Goal: Task Accomplishment & Management: Use online tool/utility

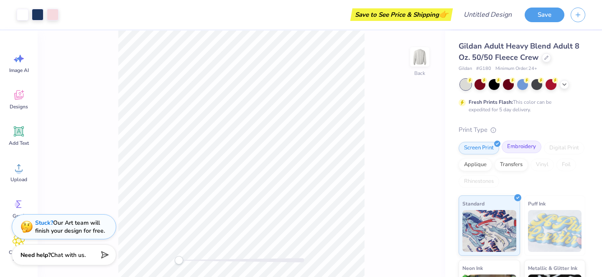
click at [530, 150] on div "Embroidery" at bounding box center [521, 146] width 40 height 13
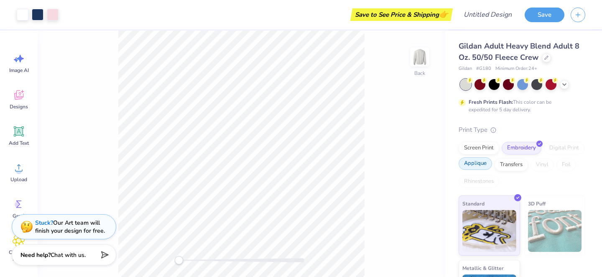
click at [481, 164] on div "Applique" at bounding box center [474, 163] width 33 height 13
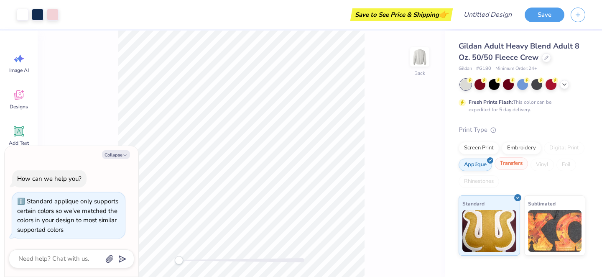
click at [510, 165] on div "Transfers" at bounding box center [510, 163] width 33 height 13
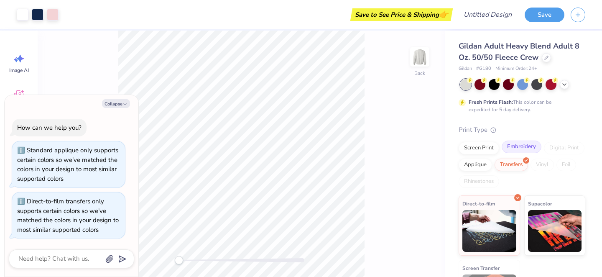
click at [517, 147] on div "Embroidery" at bounding box center [521, 146] width 40 height 13
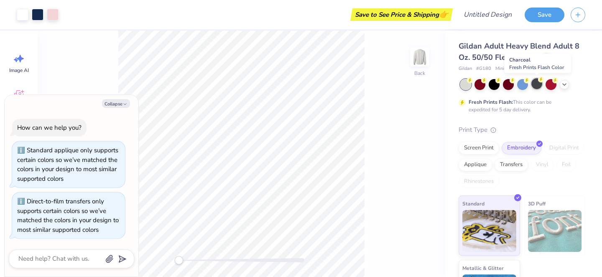
click at [538, 81] on icon at bounding box center [541, 79] width 6 height 6
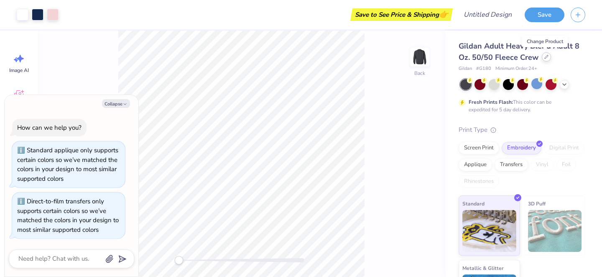
click at [546, 61] on div at bounding box center [546, 56] width 9 height 9
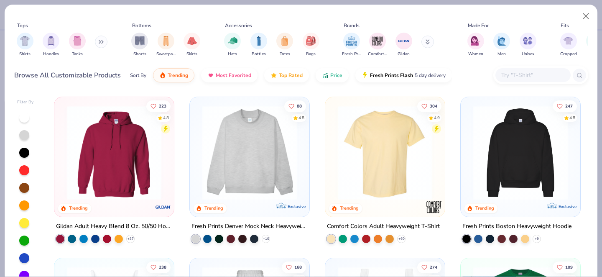
click at [273, 161] on img at bounding box center [249, 152] width 103 height 94
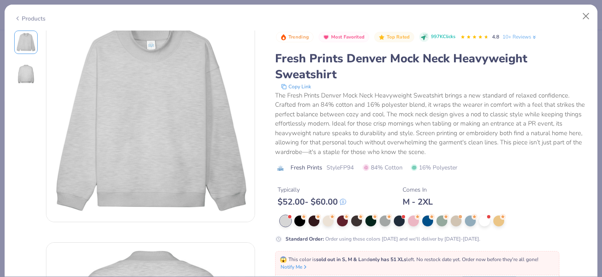
scroll to position [20, 0]
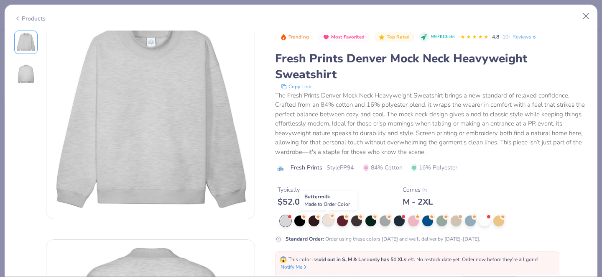
click at [328, 221] on div at bounding box center [328, 219] width 11 height 11
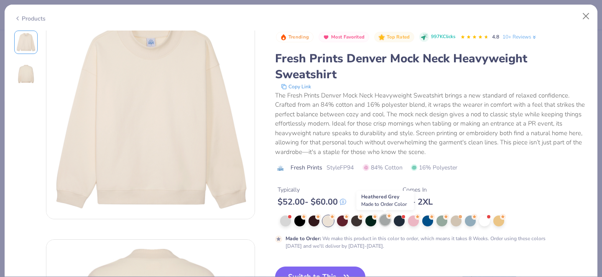
click at [383, 219] on div at bounding box center [384, 219] width 11 height 11
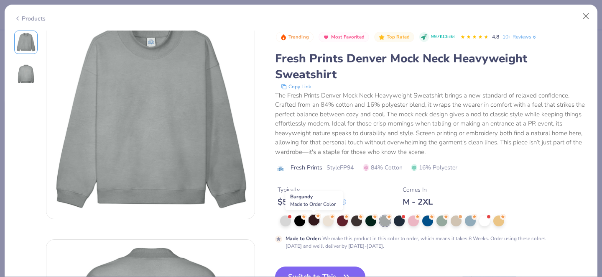
click at [314, 222] on div at bounding box center [313, 219] width 11 height 11
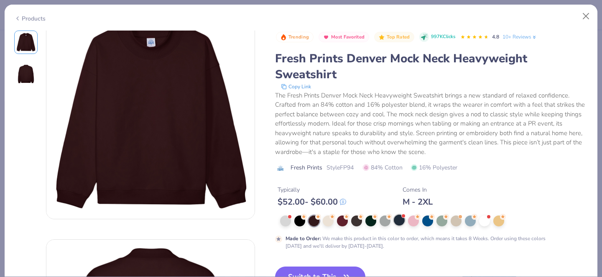
click at [400, 221] on div at bounding box center [399, 219] width 11 height 11
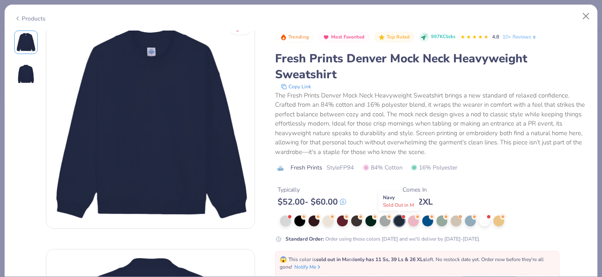
scroll to position [10, 0]
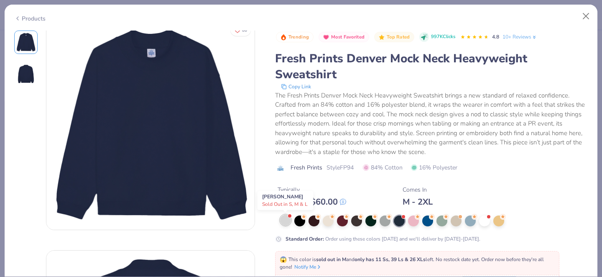
click at [283, 222] on div at bounding box center [285, 219] width 11 height 11
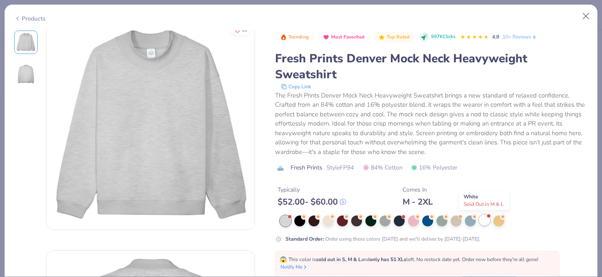
click at [481, 223] on div at bounding box center [484, 219] width 11 height 11
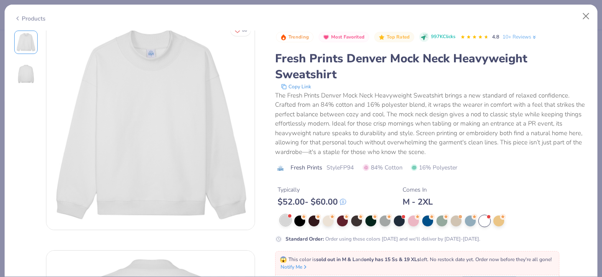
click at [287, 221] on div at bounding box center [285, 219] width 11 height 11
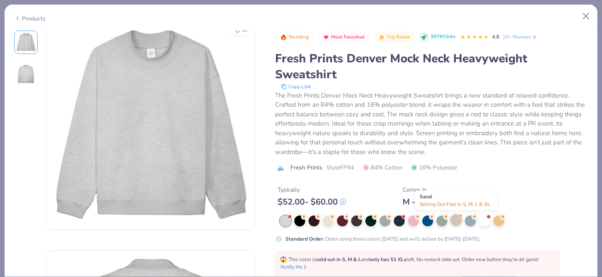
click at [454, 222] on div at bounding box center [455, 219] width 11 height 11
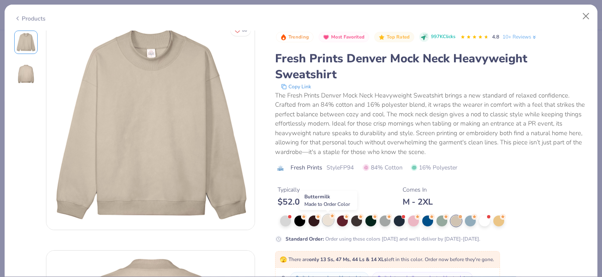
click at [324, 223] on div at bounding box center [328, 219] width 11 height 11
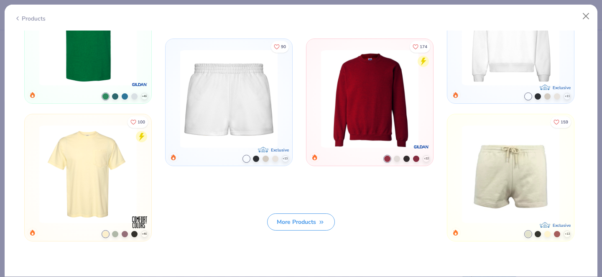
scroll to position [839, 0]
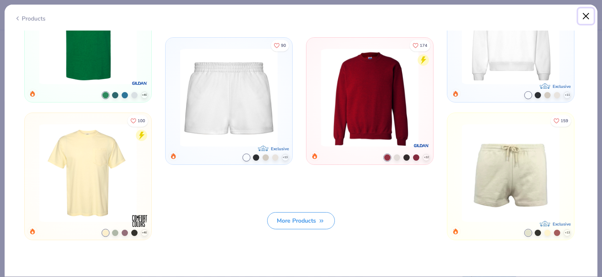
click at [584, 17] on button "Close" at bounding box center [586, 16] width 16 height 16
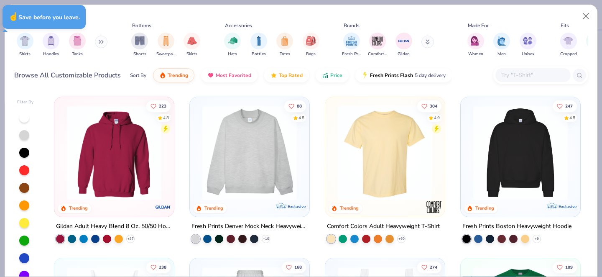
type textarea "x"
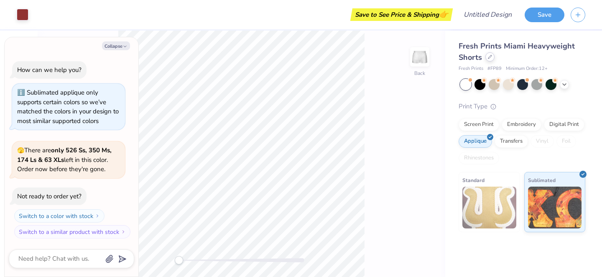
click at [491, 60] on div at bounding box center [489, 56] width 9 height 9
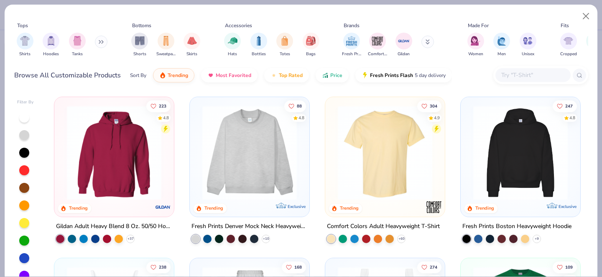
click at [296, 162] on img at bounding box center [249, 152] width 103 height 94
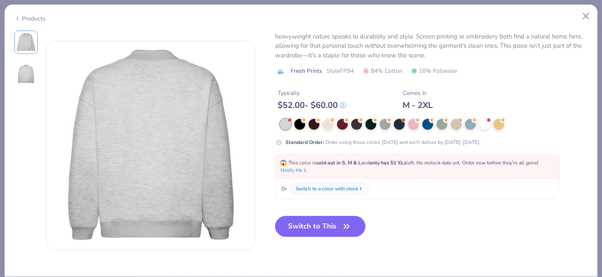
scroll to position [216, 0]
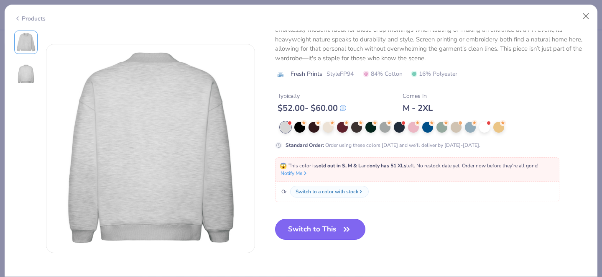
click at [325, 233] on button "Switch to This" at bounding box center [320, 229] width 91 height 21
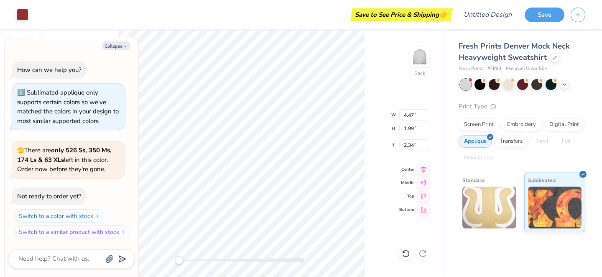
click at [526, 104] on div "Print Type" at bounding box center [521, 107] width 127 height 10
click at [543, 17] on button "Save" at bounding box center [544, 13] width 40 height 15
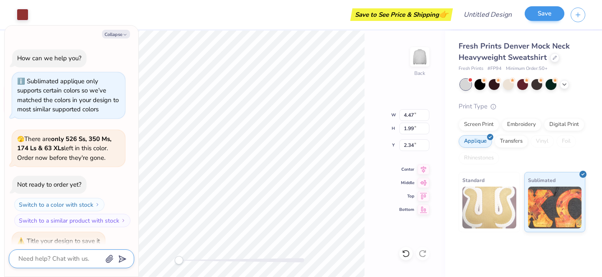
scroll to position [11, 0]
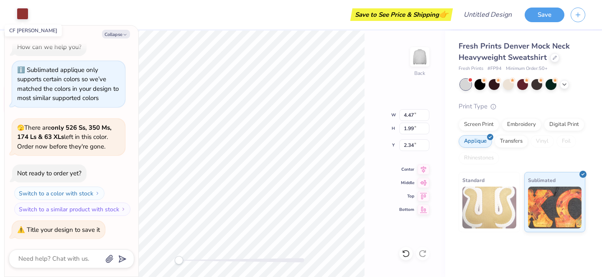
click at [24, 17] on div at bounding box center [23, 14] width 12 height 12
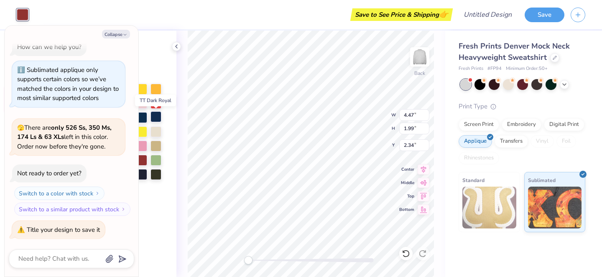
click at [155, 117] on div at bounding box center [155, 116] width 11 height 11
click at [144, 116] on div at bounding box center [141, 116] width 11 height 11
click at [124, 30] on button "Collapse" at bounding box center [116, 34] width 28 height 9
type textarea "x"
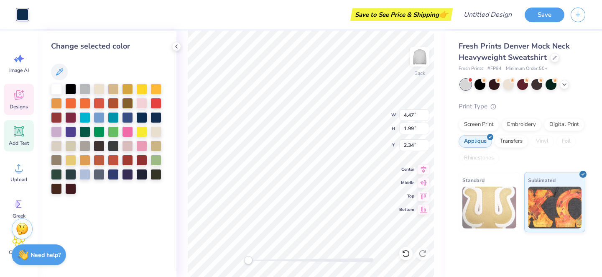
click at [24, 139] on div "Add Text" at bounding box center [19, 135] width 30 height 31
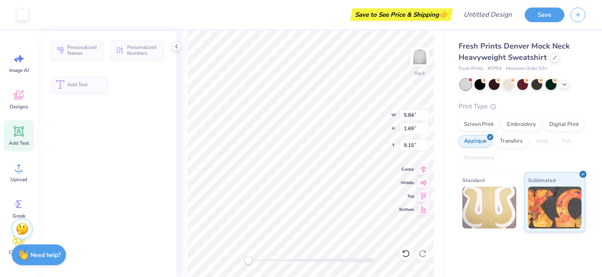
type input "5.84"
type input "1.69"
type input "9.15"
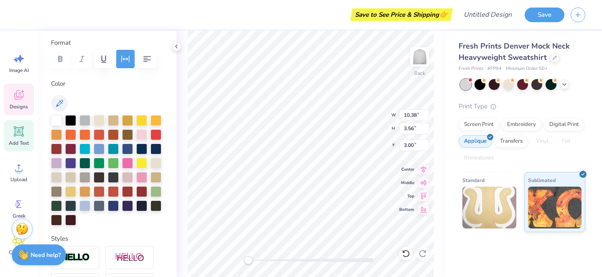
scroll to position [105, 0]
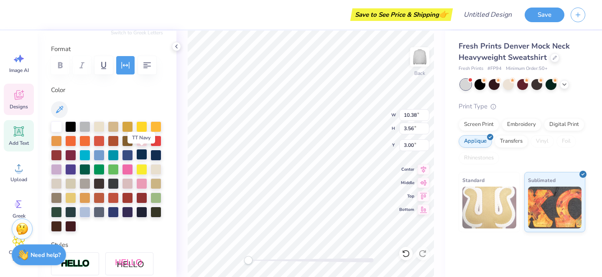
click at [141, 153] on div at bounding box center [141, 154] width 11 height 11
click at [153, 154] on div at bounding box center [155, 154] width 11 height 11
click at [141, 153] on div at bounding box center [141, 154] width 11 height 11
click at [141, 152] on div at bounding box center [141, 154] width 11 height 11
click at [155, 163] on div at bounding box center [155, 168] width 11 height 11
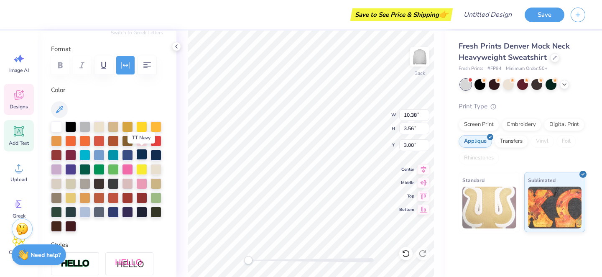
click at [145, 151] on div at bounding box center [141, 154] width 11 height 11
click at [151, 151] on div at bounding box center [155, 154] width 11 height 11
click at [142, 149] on div at bounding box center [141, 154] width 11 height 11
click at [154, 153] on div at bounding box center [155, 154] width 11 height 11
click at [102, 181] on div at bounding box center [99, 182] width 11 height 11
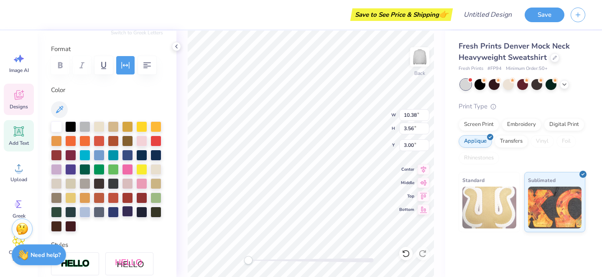
click at [128, 211] on div at bounding box center [127, 211] width 11 height 11
click at [138, 211] on div at bounding box center [141, 211] width 11 height 11
click at [145, 153] on div at bounding box center [141, 154] width 11 height 11
click at [58, 210] on div at bounding box center [56, 211] width 11 height 11
click at [67, 214] on div at bounding box center [70, 211] width 11 height 11
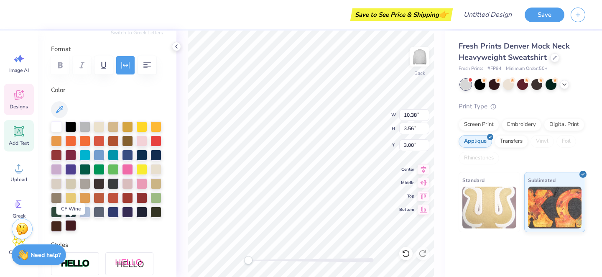
click at [72, 228] on div at bounding box center [70, 225] width 11 height 11
click at [58, 226] on div at bounding box center [56, 225] width 11 height 11
click at [142, 210] on div at bounding box center [141, 211] width 11 height 11
click at [18, 102] on div "Designs" at bounding box center [19, 99] width 30 height 31
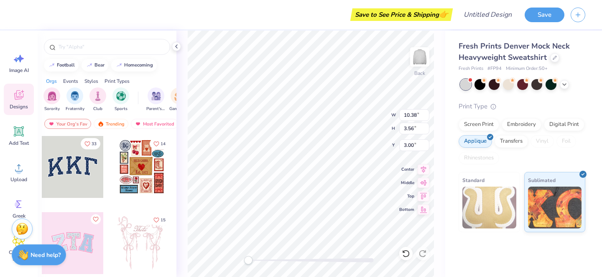
click at [80, 168] on div at bounding box center [73, 167] width 62 height 62
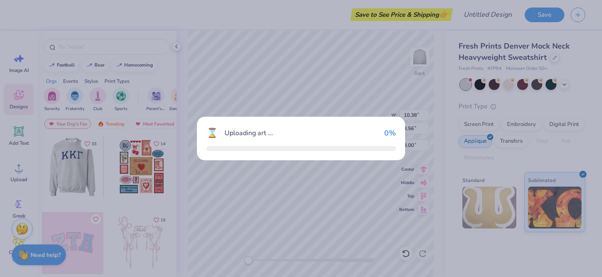
type input "10.91"
type input "4.79"
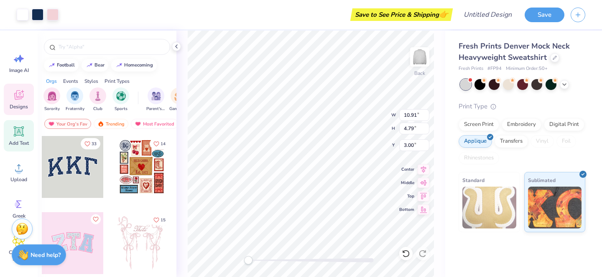
click at [22, 136] on icon at bounding box center [19, 131] width 10 height 10
type input "5.84"
type input "1.69"
type input "9.15"
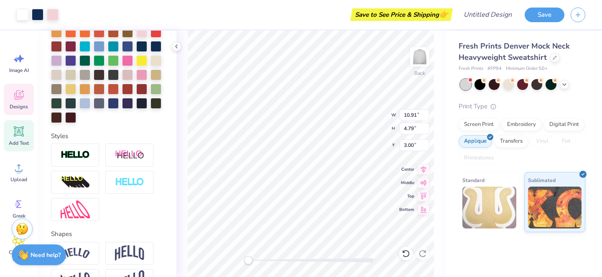
scroll to position [270, 0]
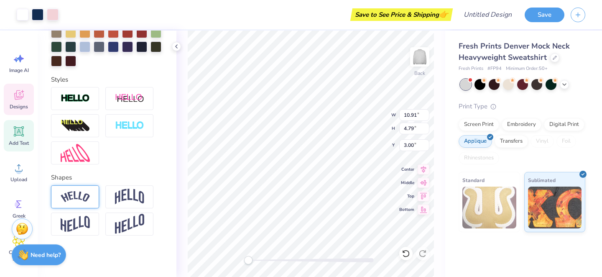
click at [83, 203] on div at bounding box center [75, 196] width 48 height 23
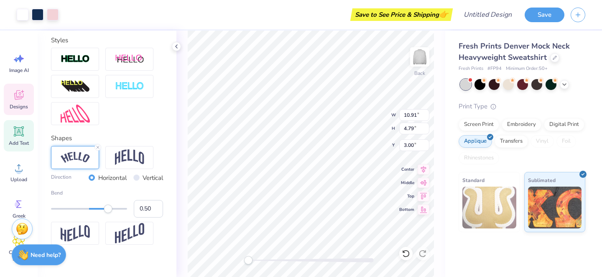
scroll to position [319, 0]
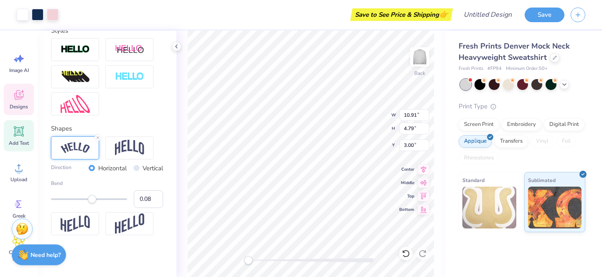
type input "0.07"
drag, startPoint x: 109, startPoint y: 201, endPoint x: 92, endPoint y: 201, distance: 18.0
click at [92, 201] on div "Accessibility label" at bounding box center [92, 199] width 8 height 8
click at [22, 202] on icon at bounding box center [19, 204] width 13 height 13
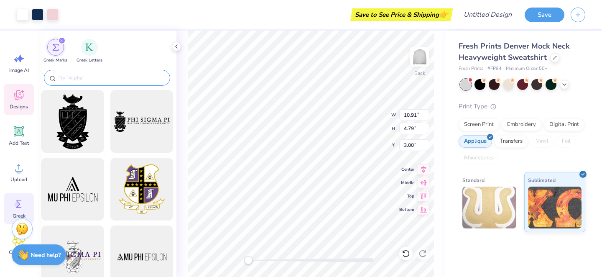
click at [112, 72] on div at bounding box center [107, 78] width 126 height 16
click at [107, 75] on input "text" at bounding box center [111, 78] width 107 height 8
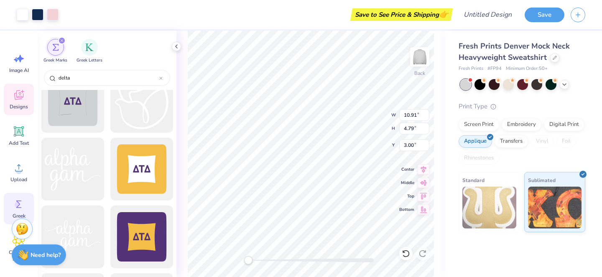
scroll to position [837, 0]
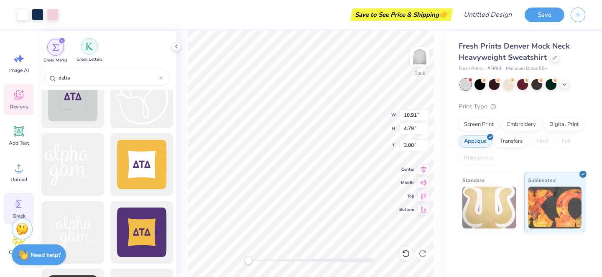
type input "delta"
click at [93, 51] on div "filter for Greek Letters" at bounding box center [89, 46] width 17 height 17
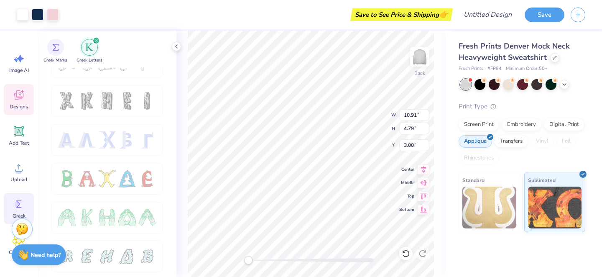
scroll to position [0, 0]
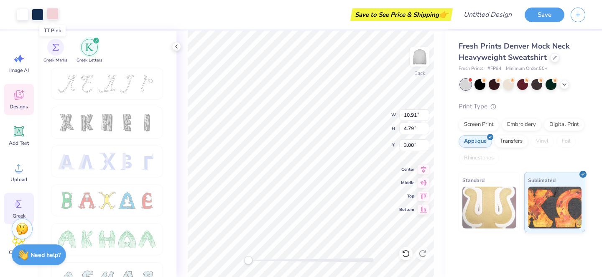
click at [51, 11] on div at bounding box center [53, 14] width 12 height 12
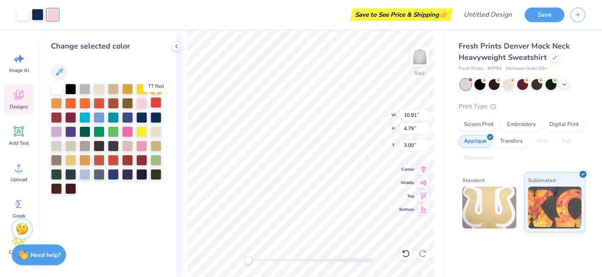
click at [155, 101] on div at bounding box center [155, 102] width 11 height 11
click at [99, 117] on div at bounding box center [99, 116] width 11 height 11
click at [84, 176] on div at bounding box center [84, 173] width 11 height 11
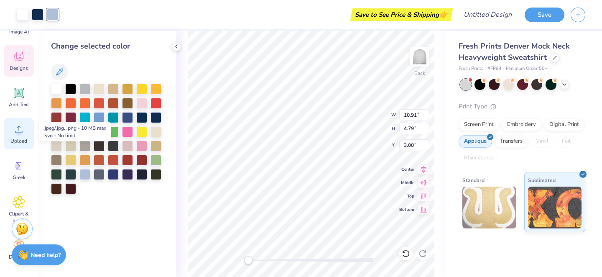
scroll to position [41, 0]
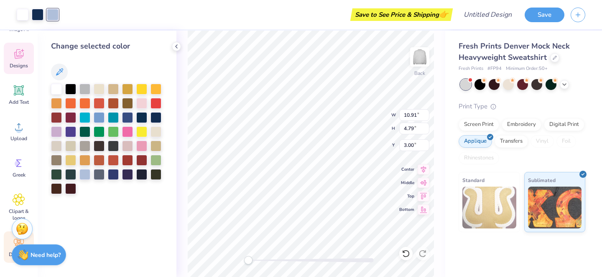
click at [7, 252] on div "Decorate" at bounding box center [19, 246] width 30 height 31
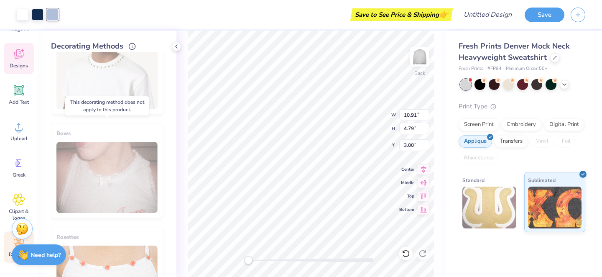
scroll to position [409, 0]
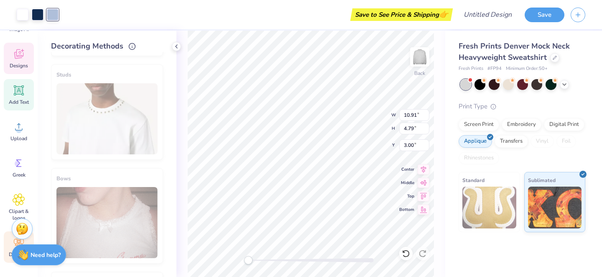
click at [18, 92] on icon at bounding box center [19, 90] width 8 height 8
type input "5.84"
type input "1.69"
type input "9.15"
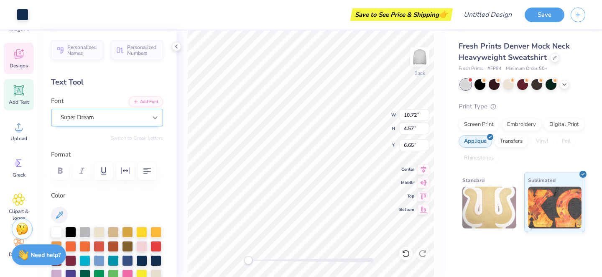
click at [157, 118] on icon at bounding box center [155, 117] width 8 height 8
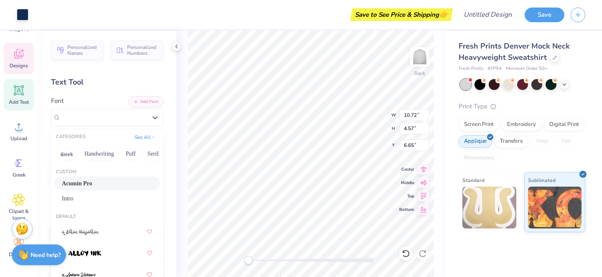
click at [118, 183] on div "Acumin Pro" at bounding box center [107, 183] width 90 height 9
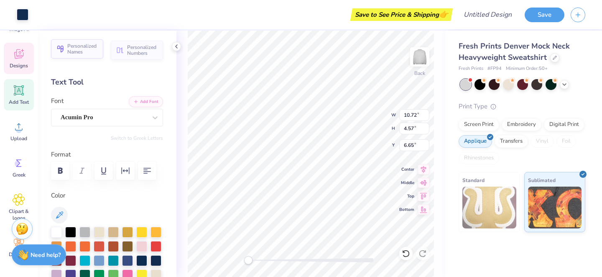
click at [85, 52] on span "Personalized Names" at bounding box center [82, 49] width 31 height 12
type input "12.43"
type input "2.00"
type input "9.00"
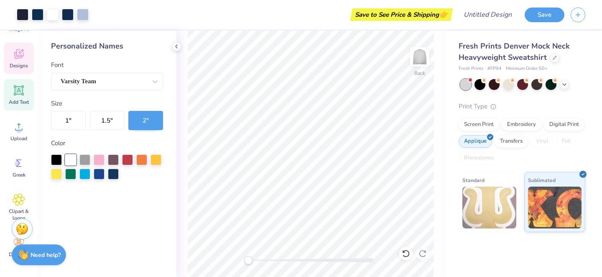
click at [17, 57] on icon at bounding box center [19, 55] width 8 height 7
